Goal: Task Accomplishment & Management: Manage account settings

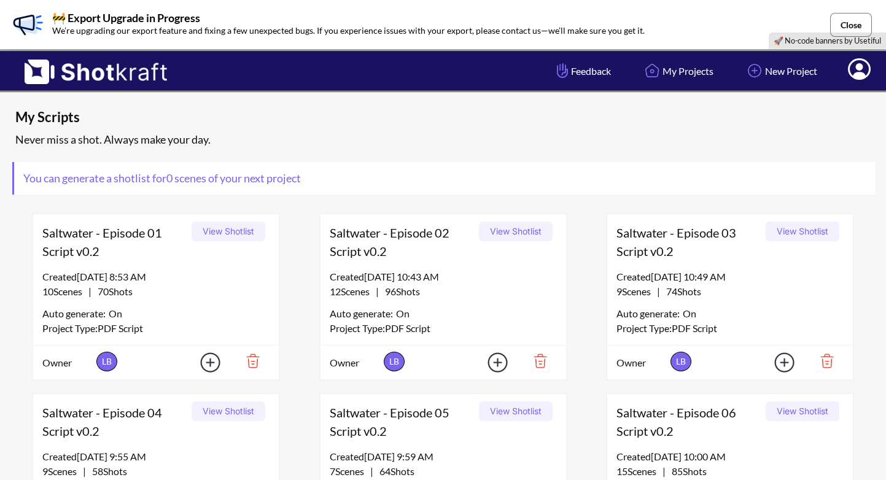
click at [868, 23] on button "Close" at bounding box center [851, 25] width 42 height 24
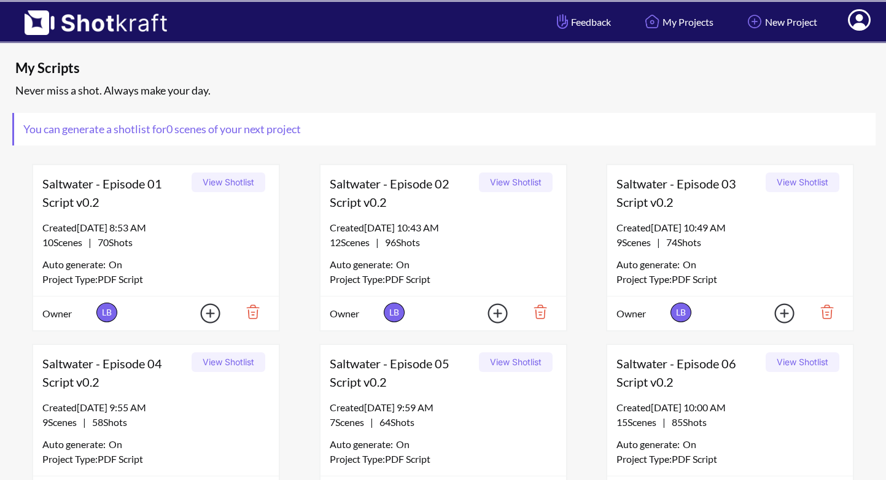
click at [864, 22] on icon at bounding box center [859, 19] width 23 height 21
click at [828, 41] on link "My Profile" at bounding box center [825, 45] width 102 height 20
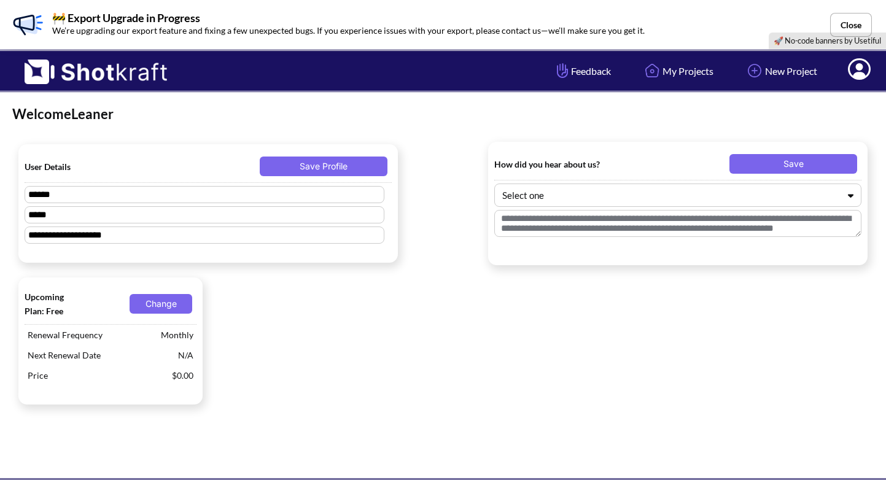
type textarea "**********"
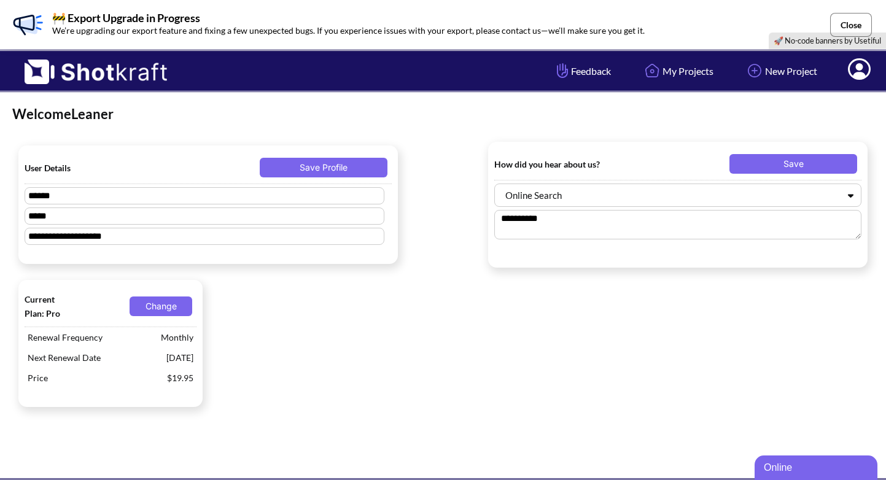
click at [852, 26] on button "Close" at bounding box center [851, 25] width 42 height 24
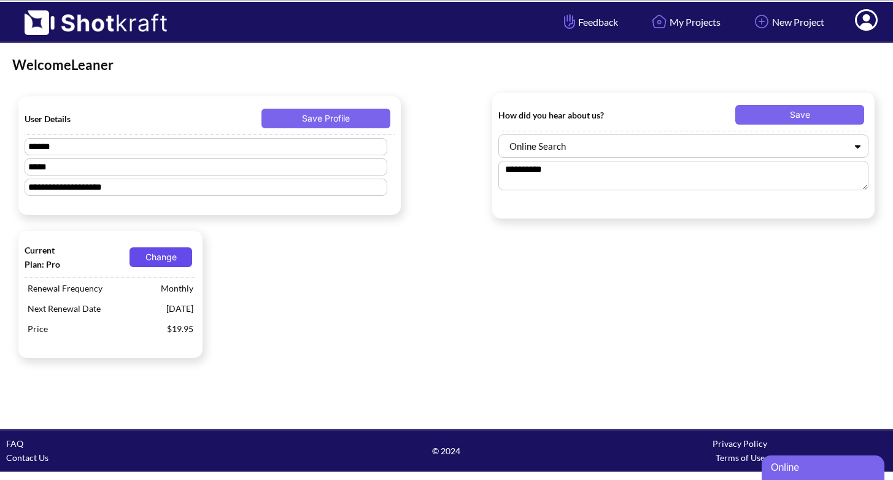
click at [165, 257] on button "Change" at bounding box center [161, 257] width 63 height 20
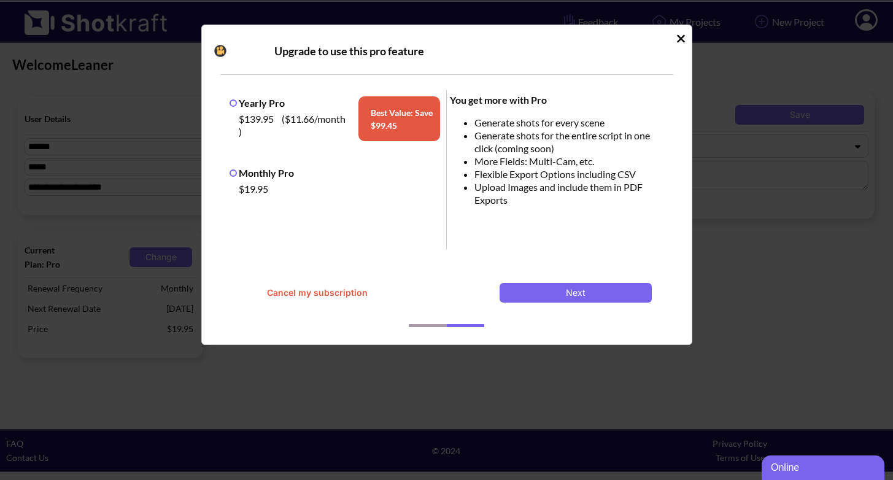
click at [328, 292] on button "Cancel my subscription" at bounding box center [318, 293] width 152 height 20
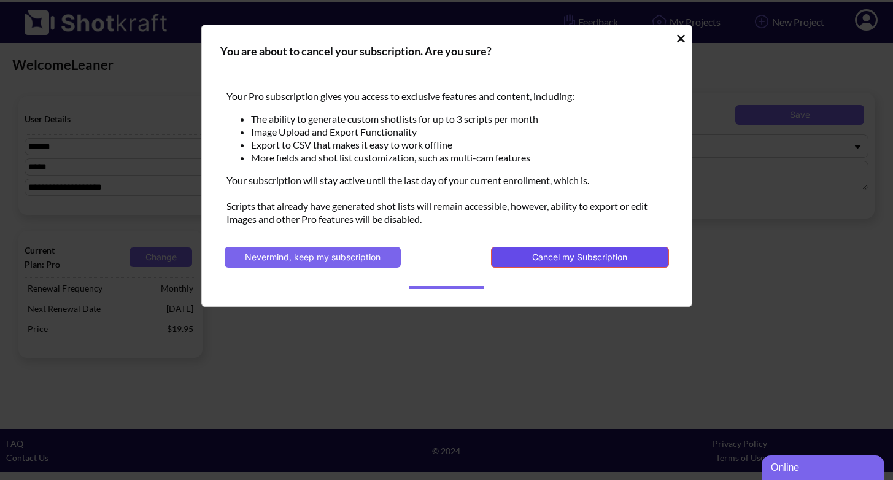
click at [565, 257] on button "Cancel my Subscription" at bounding box center [579, 257] width 177 height 21
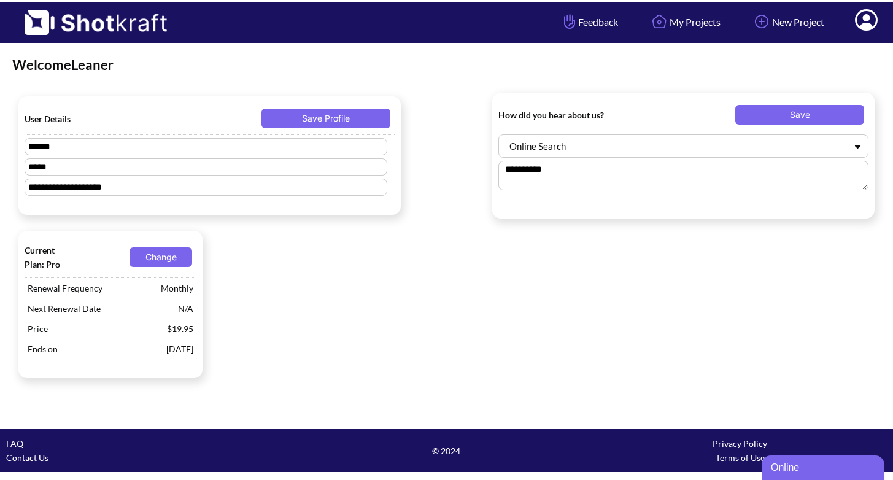
click at [677, 63] on div "Welcome Leaner" at bounding box center [446, 65] width 869 height 18
